Goal: Transaction & Acquisition: Purchase product/service

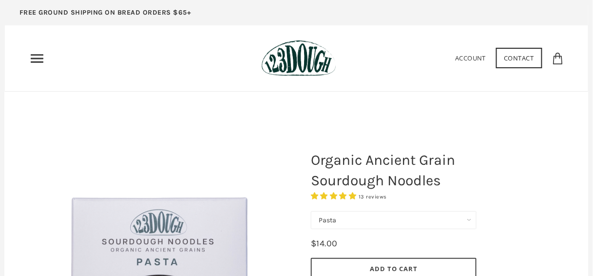
click at [308, 69] on img at bounding box center [299, 58] width 75 height 37
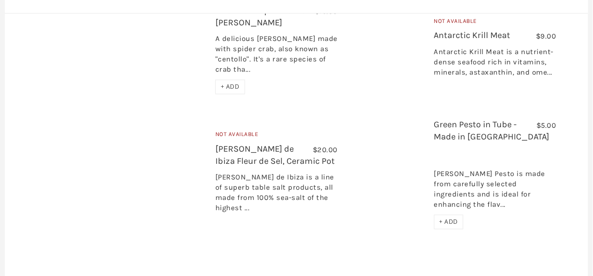
scroll to position [1524, 0]
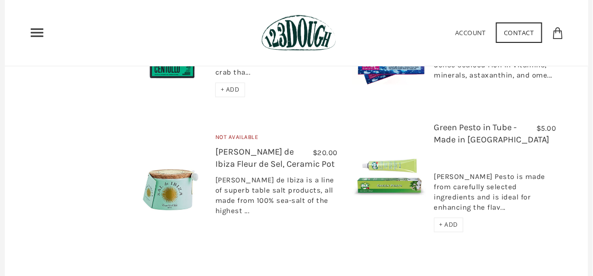
drag, startPoint x: 357, startPoint y: 159, endPoint x: 518, endPoint y: 246, distance: 182.7
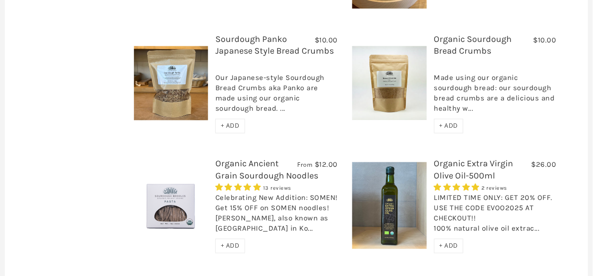
scroll to position [530, 0]
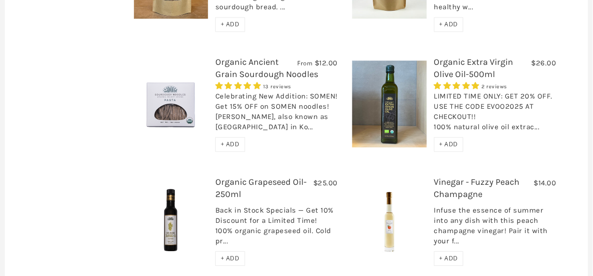
click at [242, 57] on link "Organic Ancient Grain Sourdough Noodles" at bounding box center [266, 68] width 103 height 23
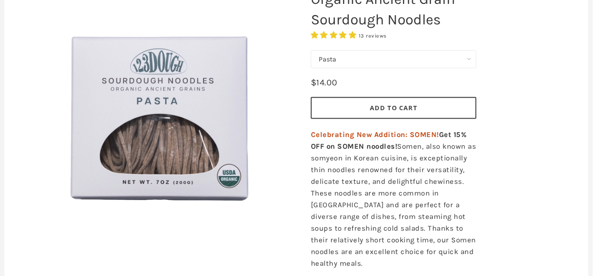
scroll to position [164, 0]
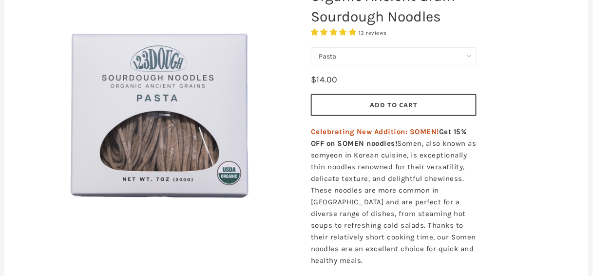
click at [423, 101] on button "Add to Cart" at bounding box center [394, 105] width 166 height 22
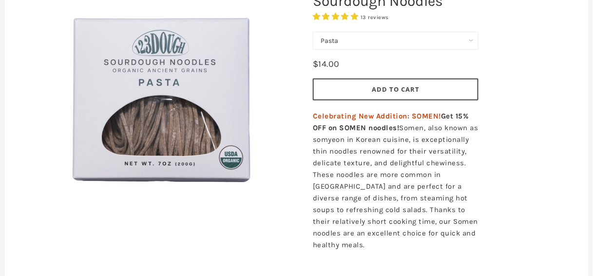
scroll to position [179, 0]
